Goal: Task Accomplishment & Management: Complete application form

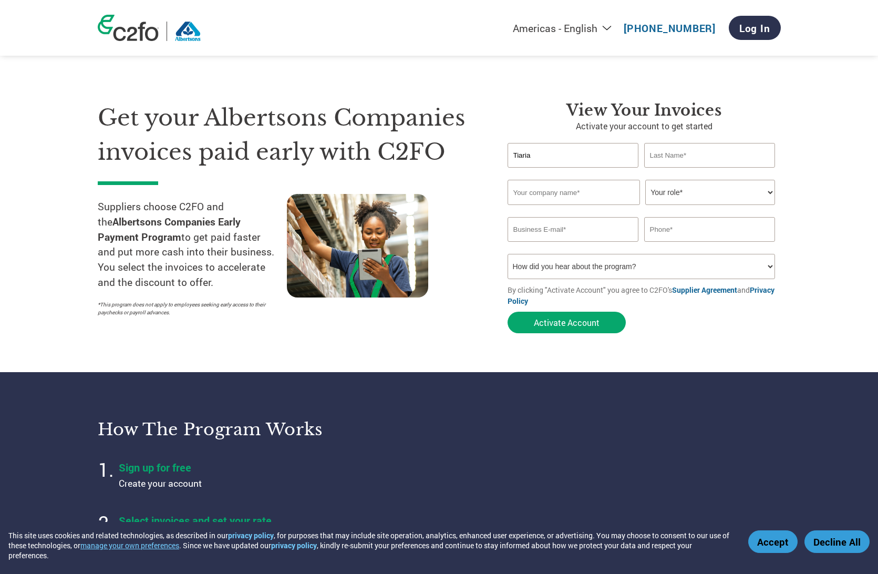
type input "Tiaria"
type input "[PERSON_NAME]"
type input "T"
select select "OWNER_FOUNDER"
select select "Family/Friend/Acquaintance"
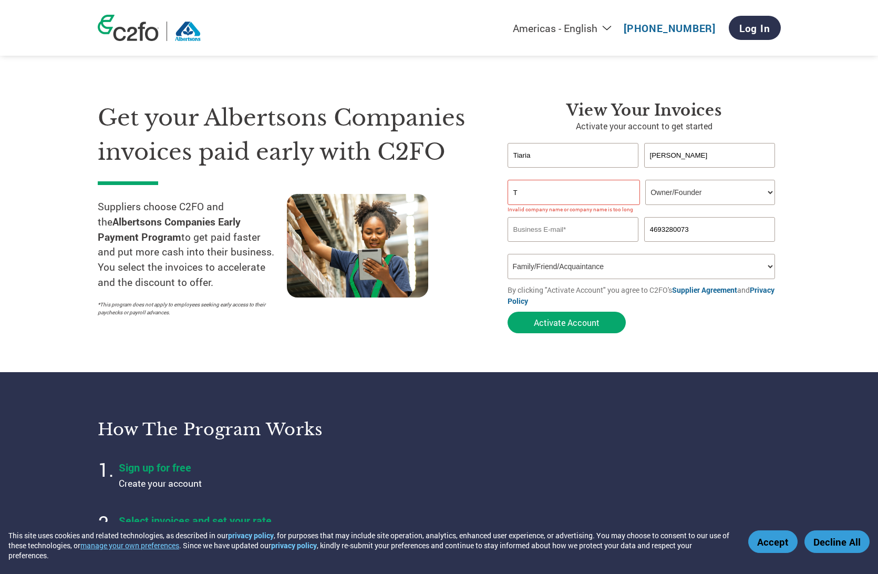
type input "4693280073"
type input "[EMAIL_ADDRESS][DOMAIN_NAME]"
click at [570, 185] on input "T" at bounding box center [574, 192] width 132 height 25
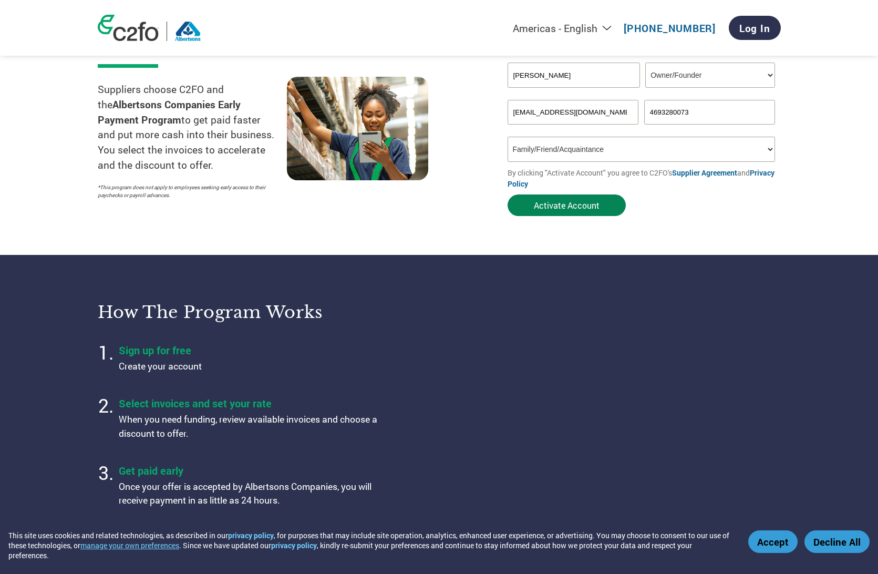
scroll to position [111, 0]
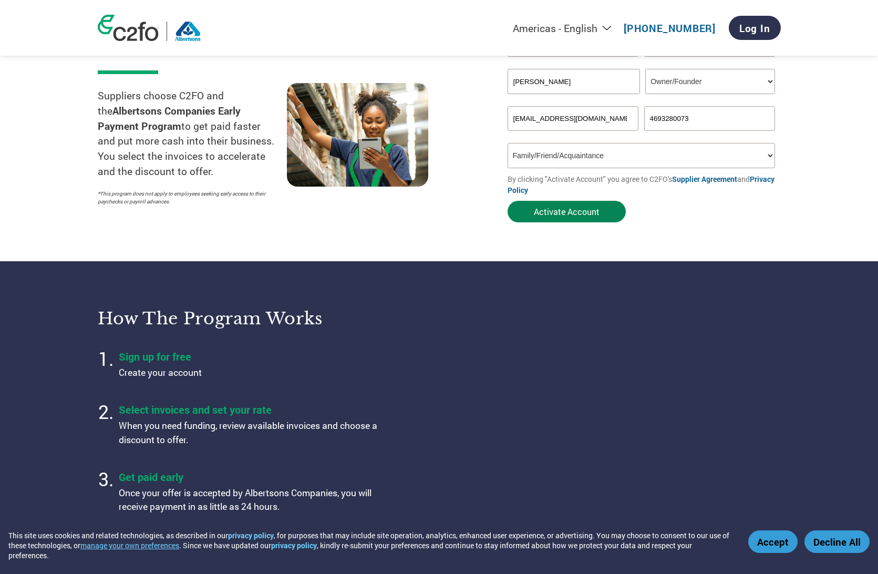
type input "[PERSON_NAME]"
click at [573, 211] on button "Activate Account" at bounding box center [567, 212] width 118 height 22
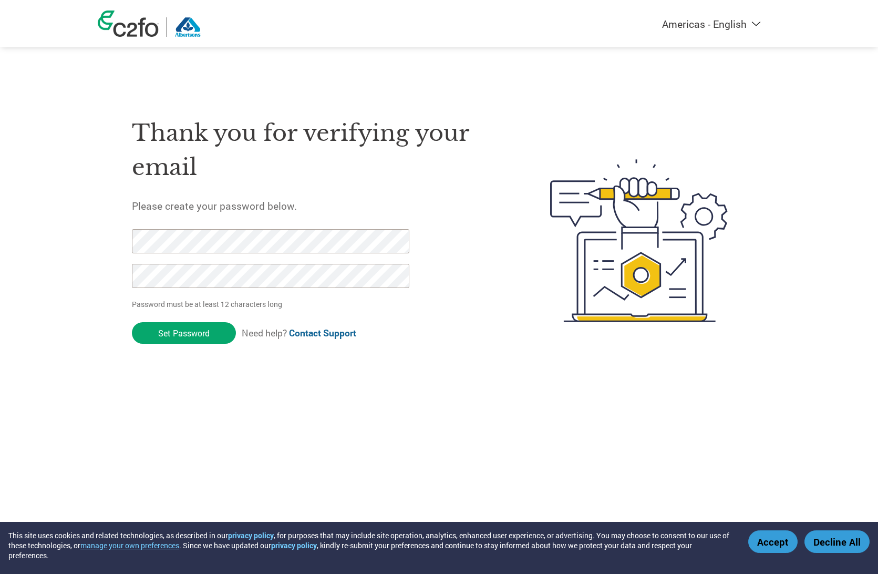
click at [184, 326] on input "Set Password" at bounding box center [184, 333] width 104 height 22
